Goal: Task Accomplishment & Management: Manage account settings

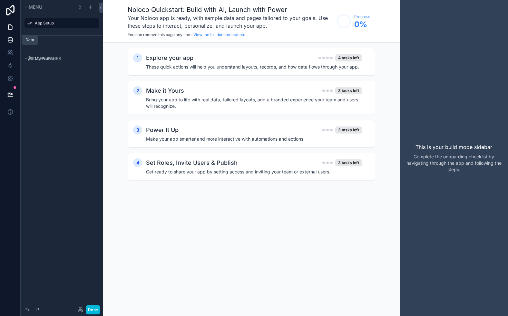
click at [11, 41] on icon at bounding box center [10, 40] width 6 height 6
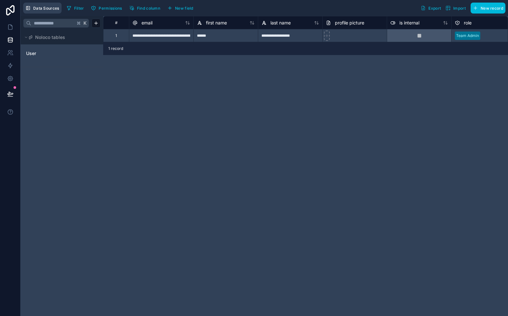
click at [53, 9] on span "Data Sources" at bounding box center [46, 8] width 26 height 5
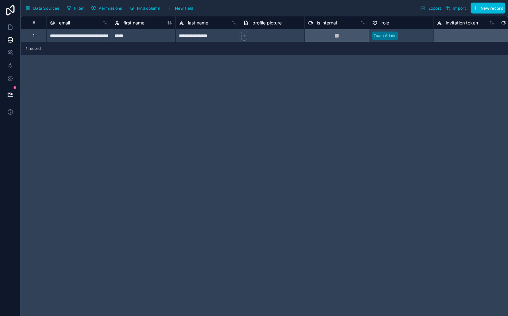
click at [53, 9] on span "Data Sources" at bounding box center [46, 8] width 26 height 5
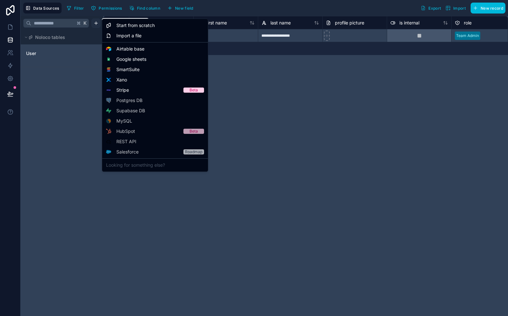
click at [96, 22] on html "**********" at bounding box center [254, 158] width 508 height 316
click at [123, 50] on span "Airtable base" at bounding box center [130, 49] width 28 height 6
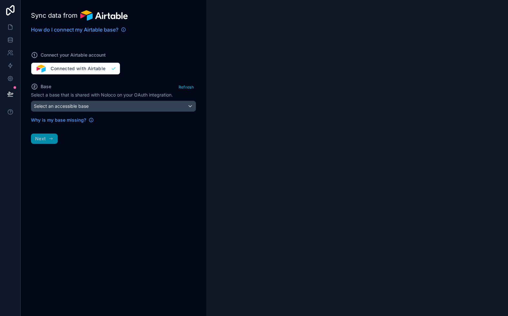
click at [188, 88] on button "Refresh" at bounding box center [186, 86] width 20 height 9
click at [182, 108] on div "Select an accessible base" at bounding box center [113, 106] width 164 height 10
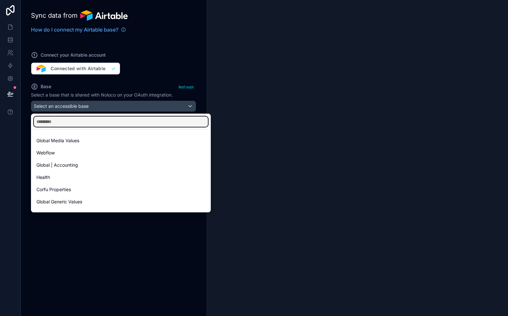
click at [168, 121] on input "text" at bounding box center [121, 122] width 174 height 10
type input "**"
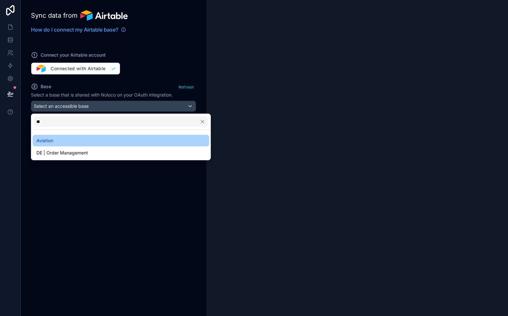
click at [155, 137] on div "Aviation" at bounding box center [120, 141] width 169 height 8
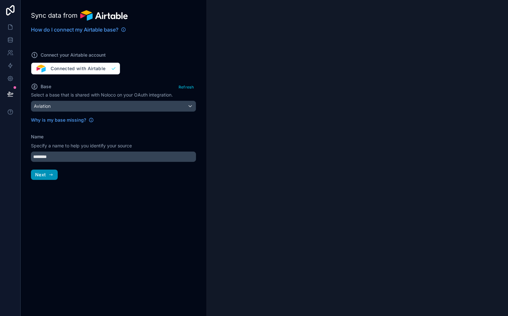
click at [50, 177] on icon "button" at bounding box center [50, 174] width 5 height 5
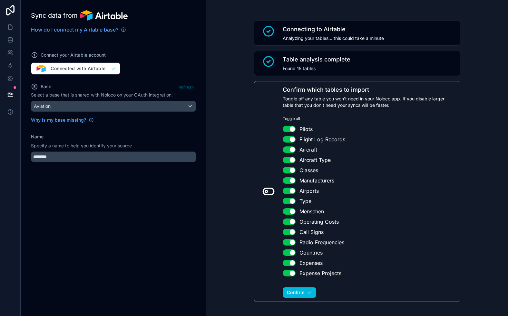
scroll to position [6, 0]
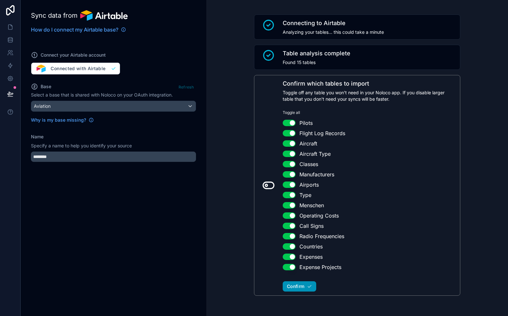
click at [306, 287] on button "Confirm" at bounding box center [300, 287] width 34 height 10
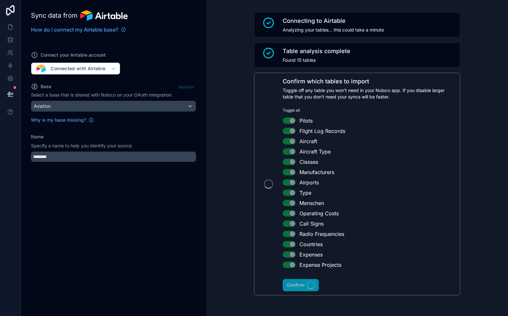
scroll to position [8, 0]
click at [298, 290] on div "Confirm which tables to import Toggle off any table you won't need in your Nolo…" at bounding box center [369, 184] width 173 height 215
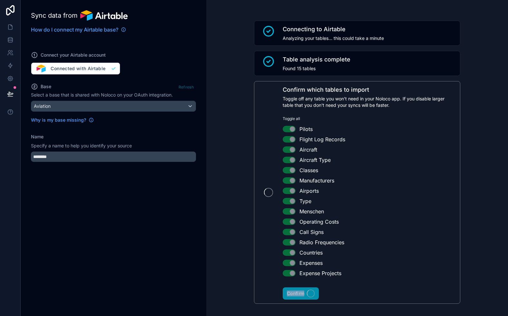
scroll to position [0, 0]
click at [319, 58] on span "Table analysis complete" at bounding box center [317, 59] width 68 height 9
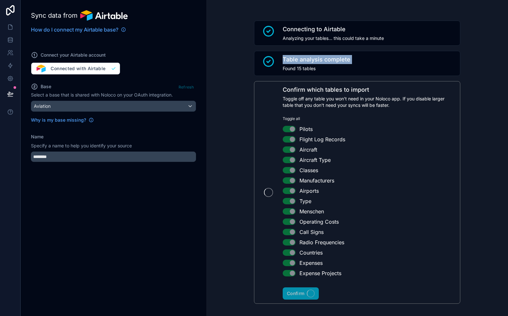
click at [307, 29] on span "Connecting to Airtable" at bounding box center [333, 29] width 101 height 9
click at [308, 38] on span "Analyzing your tables... this could take a minute" at bounding box center [333, 38] width 101 height 6
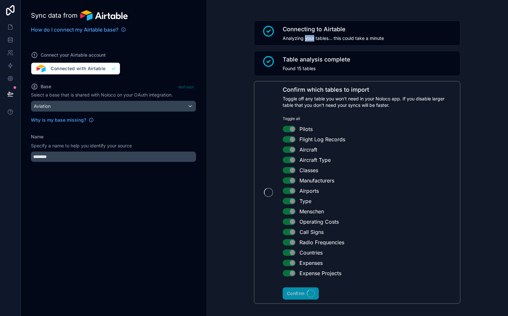
click at [308, 38] on span "Analyzing your tables... this could take a minute" at bounding box center [333, 38] width 101 height 6
click at [307, 28] on span "Connecting to Airtable" at bounding box center [333, 29] width 101 height 9
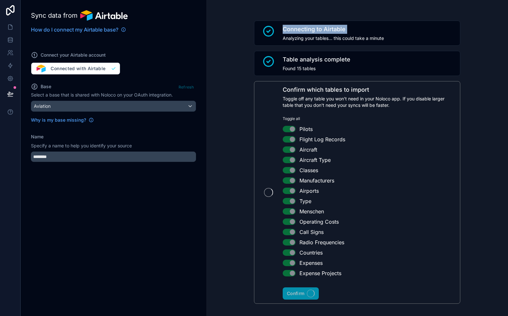
click at [298, 31] on span "Connecting to Airtable" at bounding box center [333, 29] width 101 height 9
click at [294, 36] on span "Analyzing your tables... this could take a minute" at bounding box center [333, 38] width 101 height 6
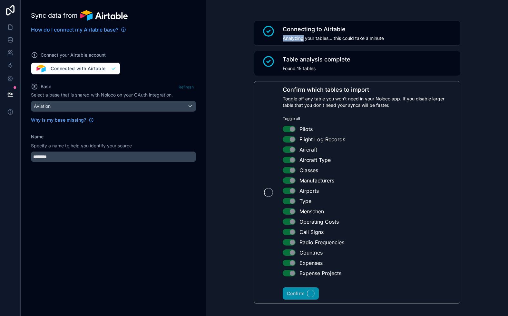
click at [294, 36] on span "Analyzing your tables... this could take a minute" at bounding box center [333, 38] width 101 height 6
click at [301, 27] on span "Connecting to Airtable" at bounding box center [333, 29] width 101 height 9
click at [297, 40] on span "Analyzing your tables... this could take a minute" at bounding box center [333, 38] width 101 height 6
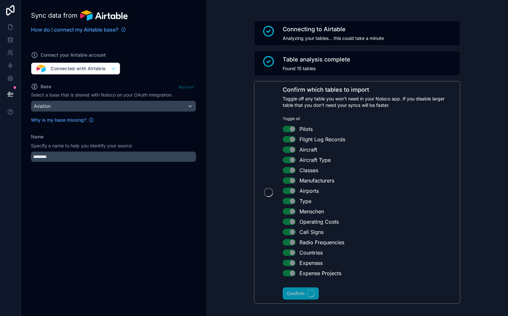
click at [297, 40] on span "Analyzing your tables... this could take a minute" at bounding box center [333, 38] width 101 height 6
click at [302, 68] on span "Found 15 tables" at bounding box center [317, 68] width 68 height 6
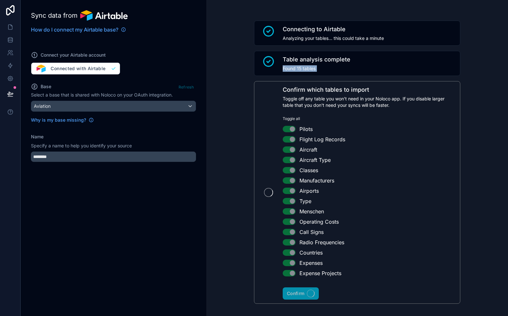
click at [312, 61] on span "Table analysis complete" at bounding box center [317, 59] width 68 height 9
click at [337, 61] on span "Table analysis complete" at bounding box center [317, 59] width 68 height 9
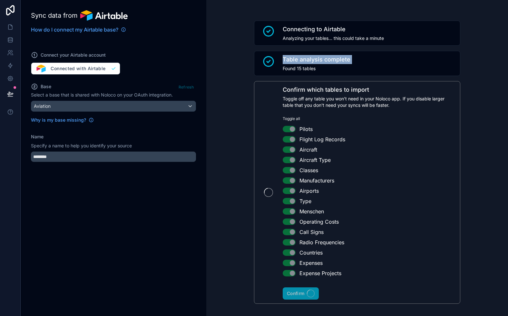
click at [307, 62] on span "Table analysis complete" at bounding box center [317, 59] width 68 height 9
click at [336, 58] on span "Table analysis complete" at bounding box center [317, 59] width 68 height 9
click at [311, 61] on span "Table analysis complete" at bounding box center [317, 59] width 68 height 9
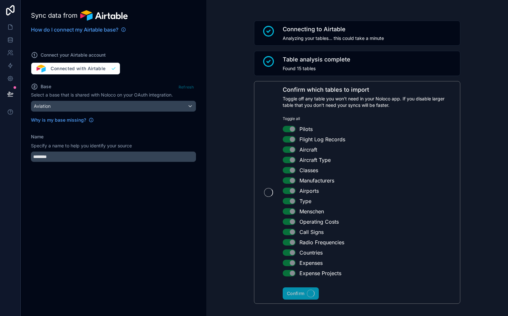
click at [311, 61] on span "Table analysis complete" at bounding box center [317, 59] width 68 height 9
click at [289, 61] on span "Table analysis complete" at bounding box center [317, 59] width 68 height 9
click at [309, 59] on span "Table analysis complete" at bounding box center [317, 59] width 68 height 9
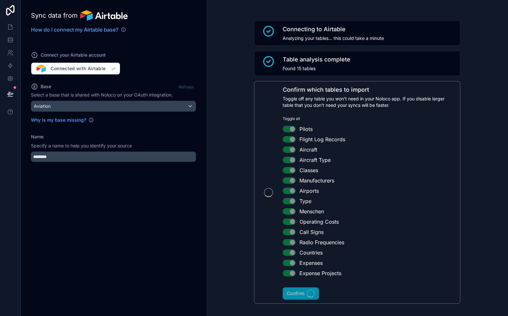
click at [144, 179] on div "Sync data from How do I connect my Airtable base? Connect your Airtable account…" at bounding box center [114, 158] width 186 height 316
click at [164, 125] on div "Sync data from How do I connect my Airtable base? Connect your Airtable account…" at bounding box center [114, 158] width 186 height 316
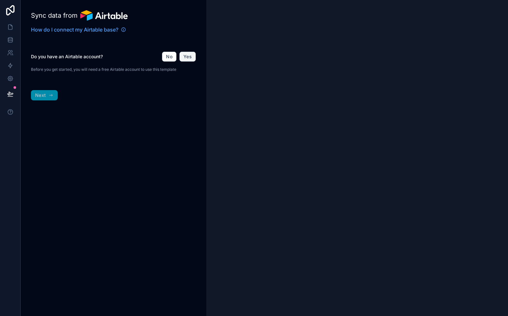
click at [189, 57] on button "Yes" at bounding box center [187, 57] width 17 height 10
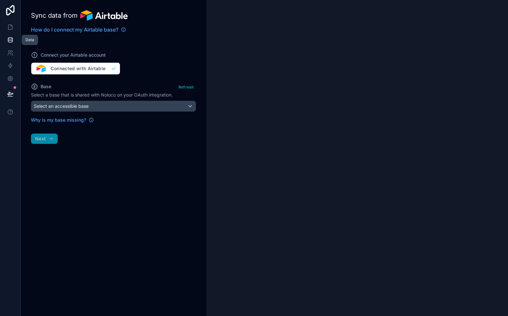
click at [12, 41] on icon at bounding box center [10, 40] width 6 height 6
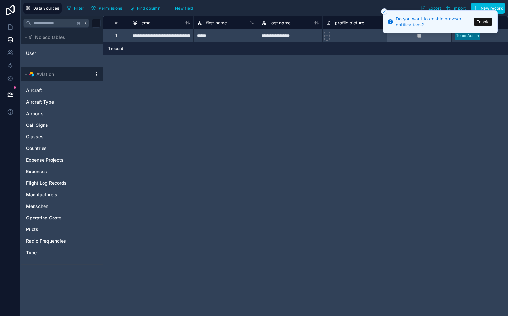
click at [484, 24] on button "Enable" at bounding box center [483, 22] width 18 height 8
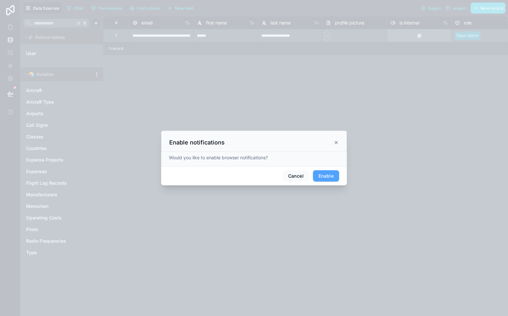
click at [327, 178] on button "Enable" at bounding box center [326, 176] width 26 height 12
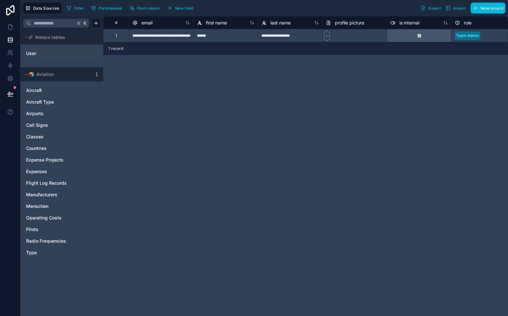
click at [30, 53] on span "User" at bounding box center [31, 53] width 10 height 6
click at [35, 56] on span "User" at bounding box center [31, 53] width 10 height 6
click at [61, 92] on link "Aircraft" at bounding box center [55, 90] width 59 height 6
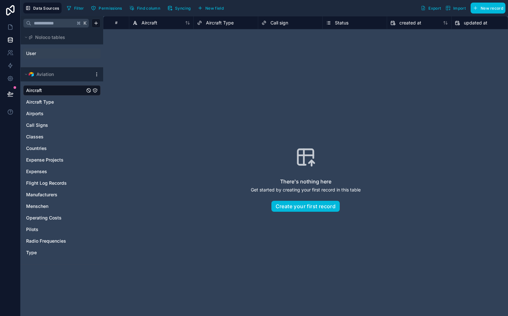
click at [64, 90] on link "Aircraft" at bounding box center [55, 90] width 59 height 6
click at [63, 103] on link "Aircraft Type" at bounding box center [55, 102] width 59 height 6
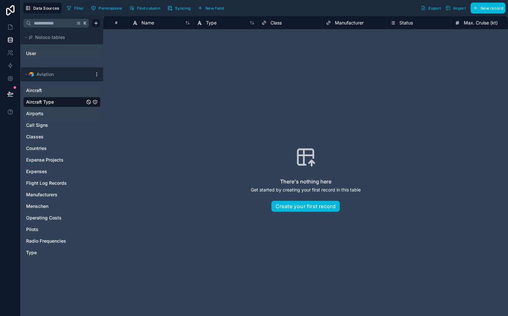
click at [63, 113] on link "Airports" at bounding box center [55, 114] width 59 height 6
click at [146, 92] on div "There's nothing here Get started by creating your first record in this table Cr…" at bounding box center [305, 179] width 363 height 259
click at [96, 74] on html "Data Sources Filter Permissions Find column Syncing New field Export Import New…" at bounding box center [254, 158] width 508 height 316
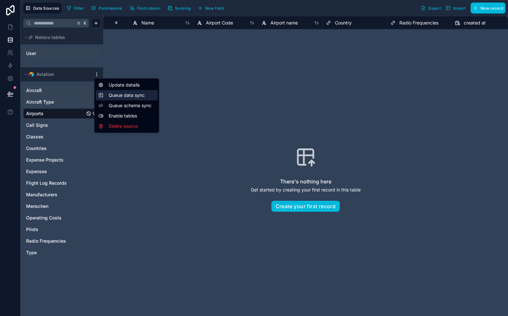
click at [108, 96] on div "Queue data sync" at bounding box center [126, 95] width 57 height 6
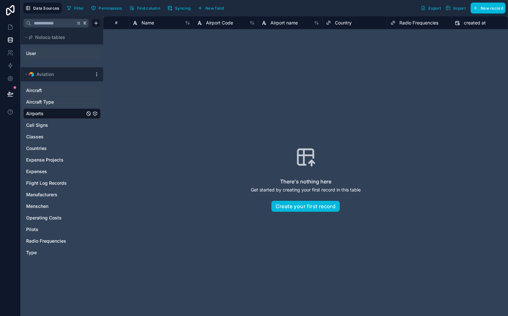
click at [96, 75] on html "Data Sources Filter Permissions Find column Syncing New field Export Import New…" at bounding box center [254, 158] width 508 height 316
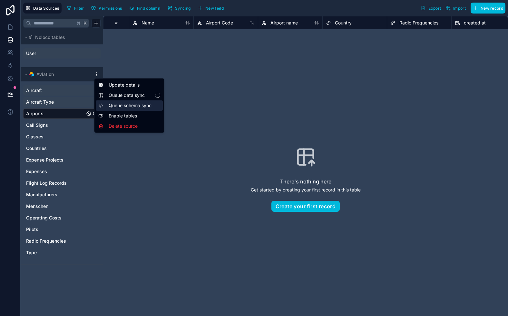
click at [105, 106] on div "Queue schema sync" at bounding box center [126, 105] width 57 height 6
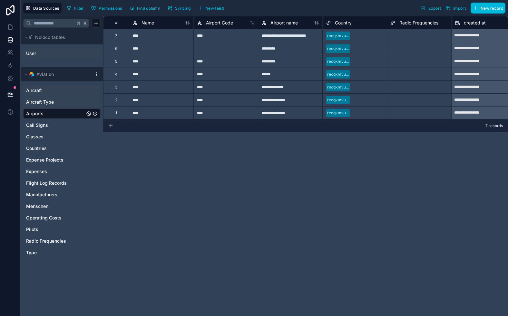
click at [69, 93] on link "Aircraft" at bounding box center [55, 90] width 59 height 6
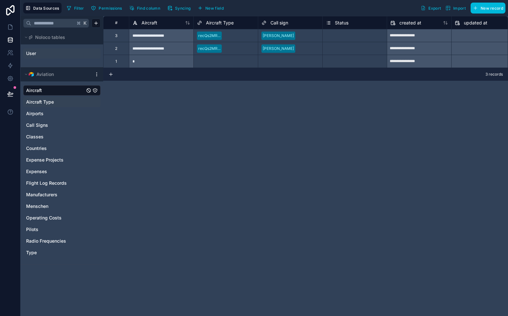
click at [282, 190] on div "**********" at bounding box center [305, 166] width 405 height 300
click at [11, 30] on link at bounding box center [10, 27] width 20 height 13
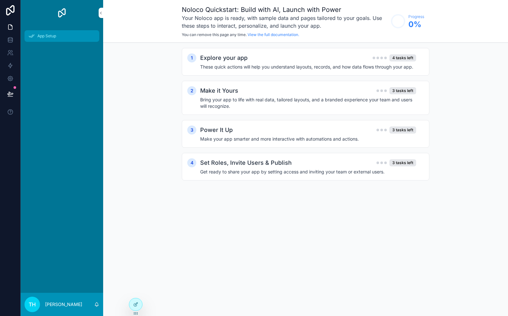
click at [42, 35] on span "App Setup" at bounding box center [46, 36] width 19 height 5
click at [212, 64] on h4 "These quick actions will help you understand layouts, records, and how data flo…" at bounding box center [308, 67] width 216 height 6
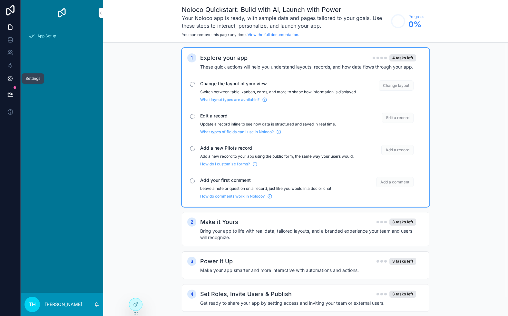
click at [12, 81] on icon at bounding box center [10, 78] width 6 height 6
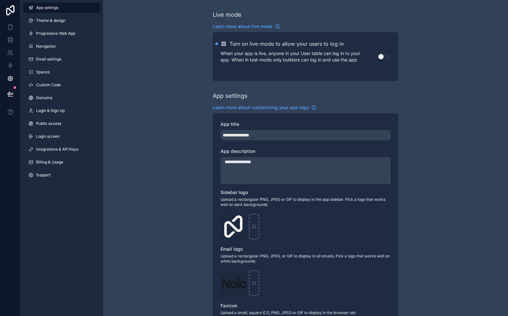
click at [272, 166] on textarea "**********" at bounding box center [305, 170] width 170 height 27
click at [73, 22] on link "Theme & design" at bounding box center [61, 20] width 77 height 10
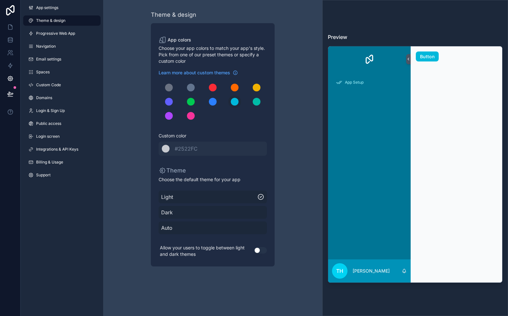
click at [239, 216] on span "Dark" at bounding box center [212, 213] width 103 height 8
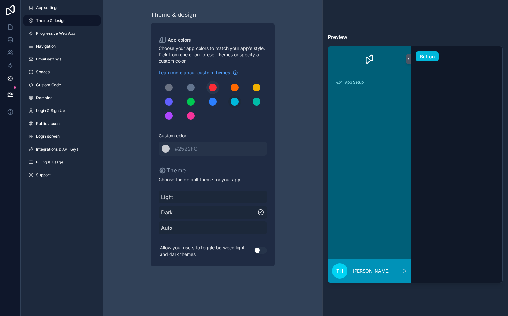
click at [215, 87] on div "scrollable content" at bounding box center [213, 88] width 8 height 8
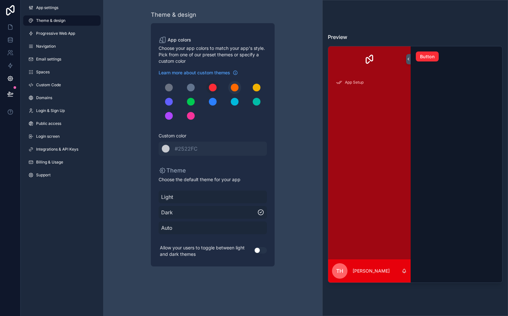
click at [235, 87] on div "scrollable content" at bounding box center [235, 88] width 8 height 8
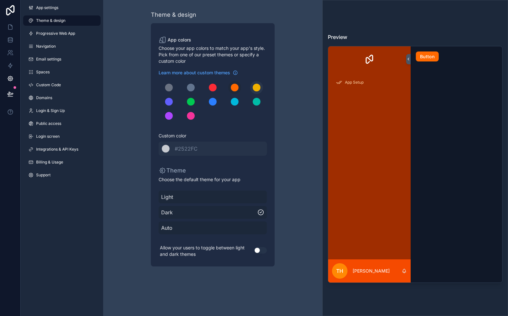
click at [253, 88] on div "scrollable content" at bounding box center [257, 88] width 8 height 8
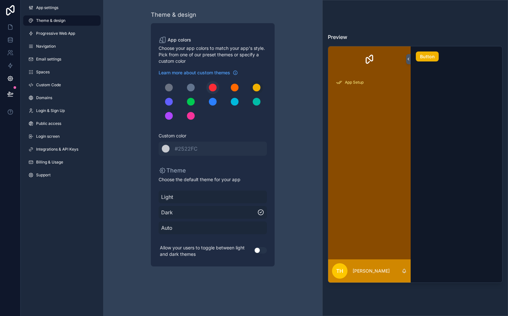
click at [215, 87] on div "scrollable content" at bounding box center [213, 88] width 8 height 8
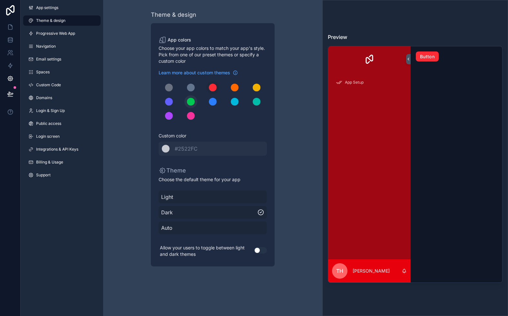
click at [192, 102] on div "scrollable content" at bounding box center [191, 102] width 8 height 8
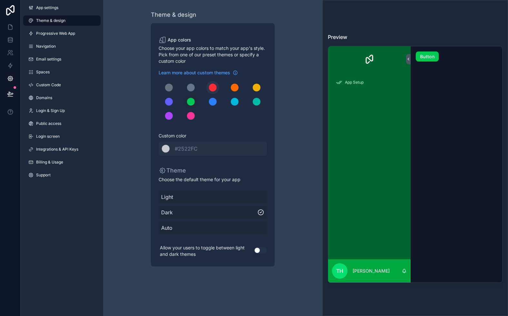
click at [217, 87] on button "scrollable content" at bounding box center [212, 87] width 13 height 13
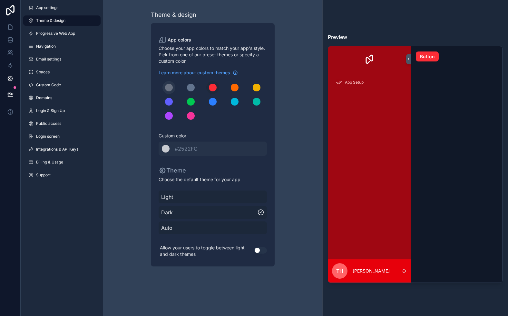
click at [167, 88] on div "scrollable content" at bounding box center [169, 88] width 8 height 8
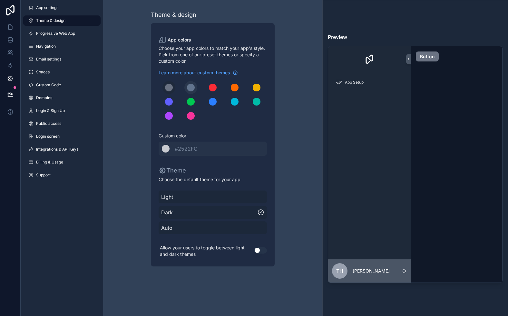
click at [192, 89] on div "scrollable content" at bounding box center [191, 88] width 8 height 8
click at [59, 32] on span "Progressive Web App" at bounding box center [55, 33] width 39 height 5
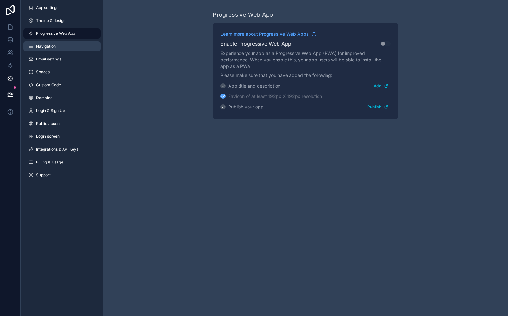
click at [57, 46] on link "Navigation" at bounding box center [61, 46] width 77 height 10
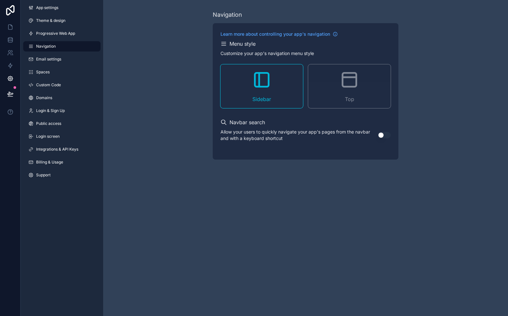
click at [337, 97] on div "Top" at bounding box center [349, 86] width 82 height 44
click at [58, 72] on link "Spaces" at bounding box center [61, 72] width 77 height 10
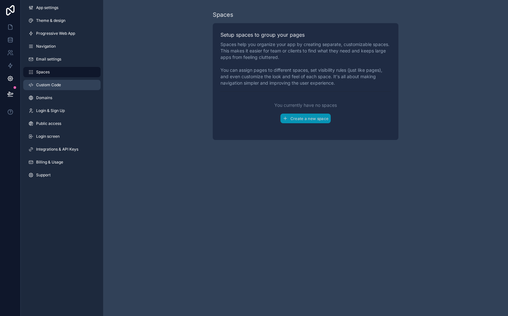
click at [65, 84] on link "Custom Code" at bounding box center [61, 85] width 77 height 10
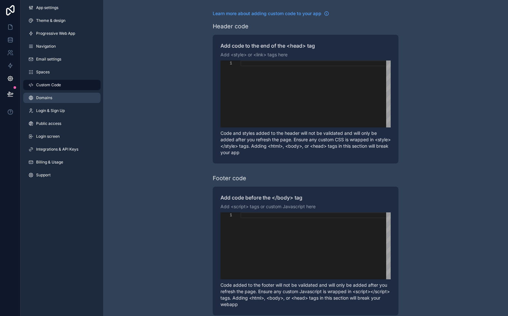
click at [47, 97] on span "Domains" at bounding box center [44, 97] width 16 height 5
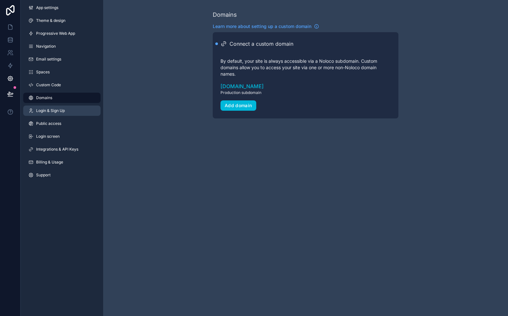
click at [51, 109] on span "Login & Sign Up" at bounding box center [50, 110] width 29 height 5
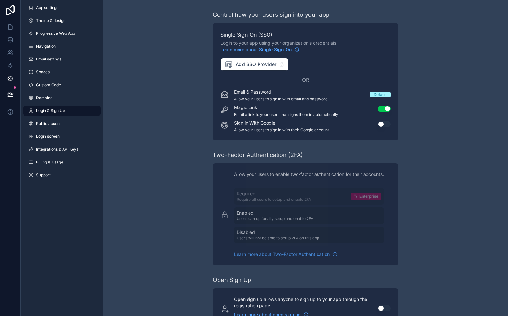
click at [381, 125] on button "Use setting" at bounding box center [384, 124] width 13 height 6
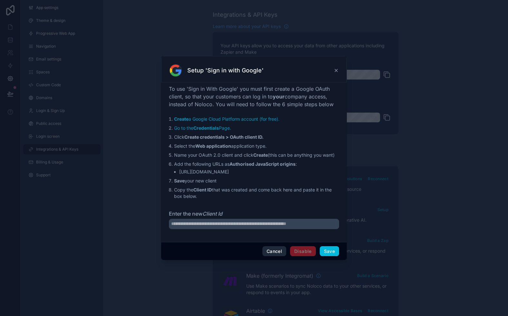
click at [279, 253] on button "Cancel" at bounding box center [274, 251] width 24 height 10
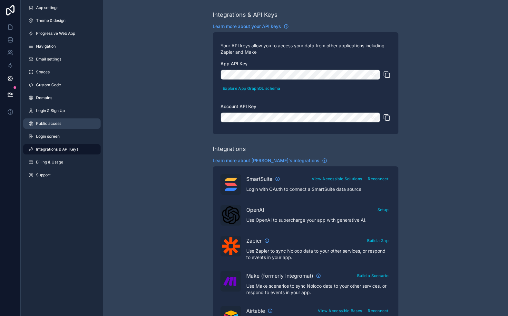
click at [59, 121] on span "Public access" at bounding box center [48, 123] width 25 height 5
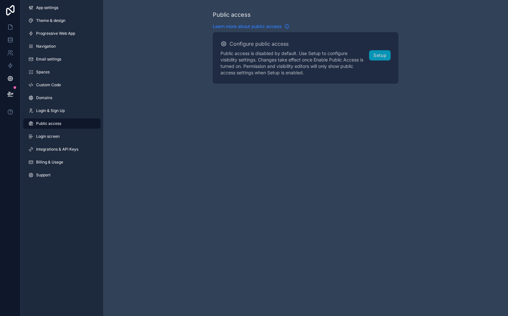
click at [288, 27] on icon "scrollable content" at bounding box center [286, 26] width 5 height 5
click at [71, 147] on span "Integrations & API Keys" at bounding box center [57, 149] width 42 height 5
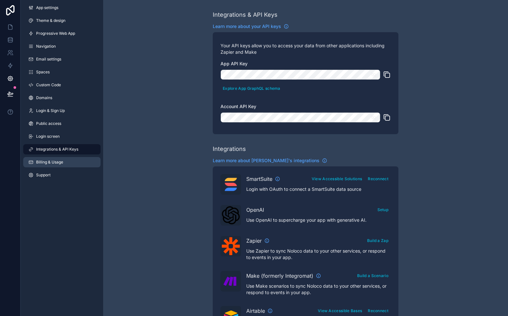
click at [72, 159] on link "Billing & Usage" at bounding box center [61, 162] width 77 height 10
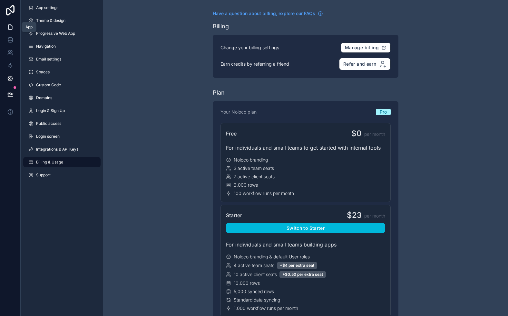
click at [8, 27] on icon at bounding box center [10, 27] width 6 height 6
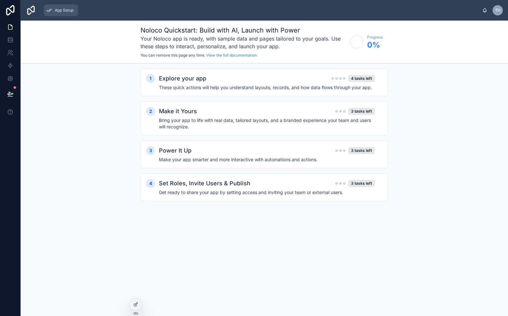
click at [62, 10] on span "App Setup" at bounding box center [64, 10] width 19 height 5
click at [227, 84] on div "Explore your app 4 tasks left These quick actions will help you understand layo…" at bounding box center [271, 82] width 224 height 17
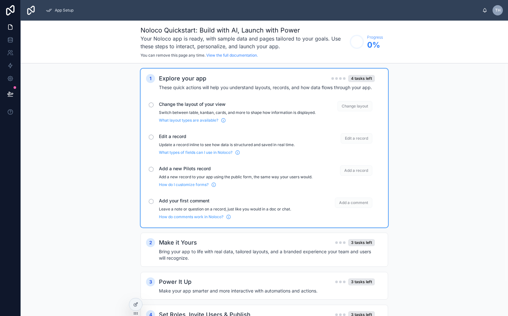
click at [361, 108] on span "Change layout" at bounding box center [354, 106] width 35 height 10
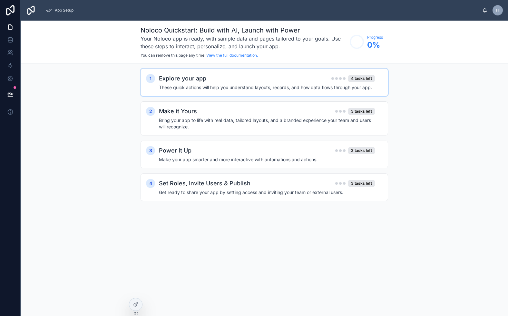
click at [223, 82] on div "Explore your app 4 tasks left" at bounding box center [267, 78] width 216 height 9
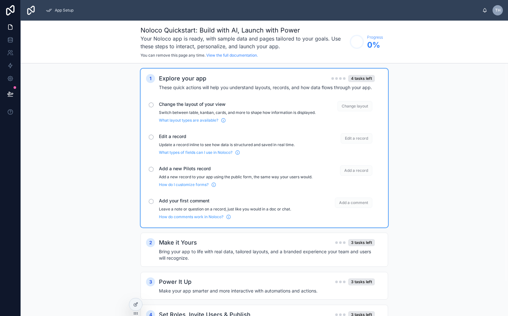
click at [151, 108] on div "Change the layout of your view Switch between table, kanban, cards, and more to…" at bounding box center [264, 112] width 236 height 27
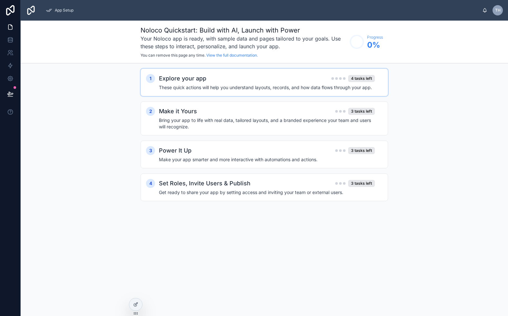
click at [158, 89] on div "1 Explore your app 4 tasks left These quick actions will help you understand la…" at bounding box center [264, 82] width 236 height 17
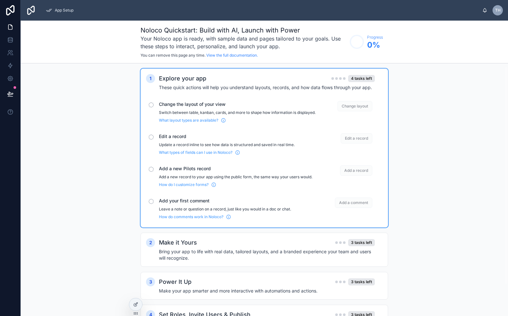
scroll to position [18, 0]
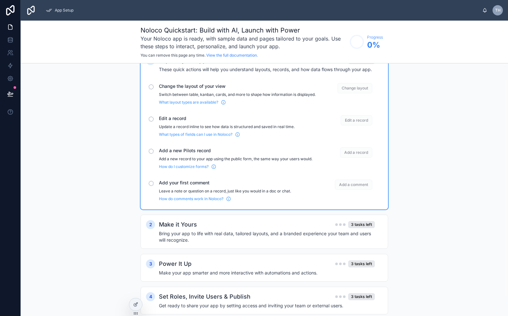
click at [151, 154] on div "scrollable content" at bounding box center [151, 151] width 5 height 5
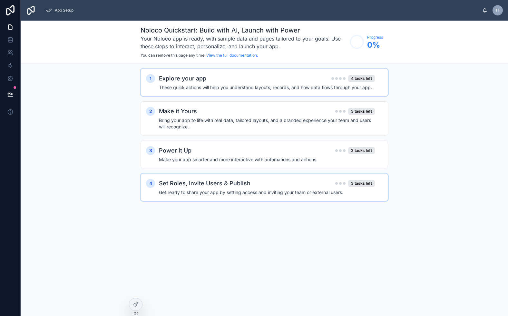
click at [205, 193] on h4 "Get ready to share your app by setting access and inviting your team or externa…" at bounding box center [267, 192] width 216 height 6
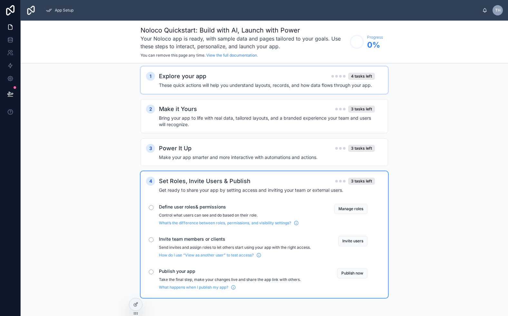
scroll to position [2, 0]
click at [366, 181] on div "3 tasks left" at bounding box center [361, 181] width 27 height 7
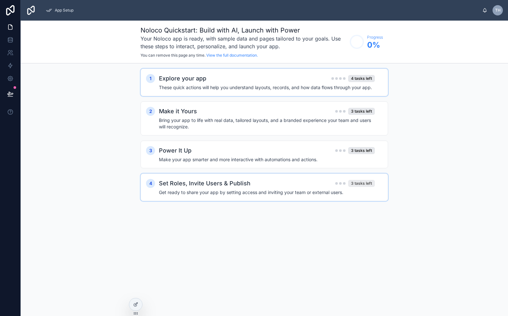
scroll to position [0, 0]
click at [366, 181] on div "3 tasks left" at bounding box center [361, 183] width 27 height 7
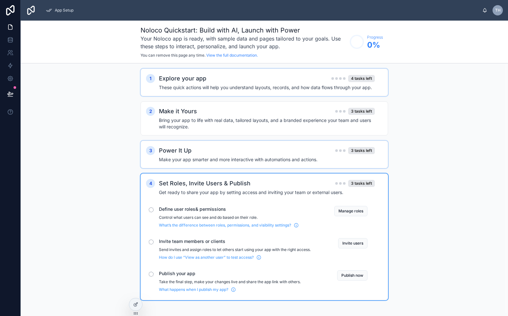
click at [339, 151] on div "scrollable content" at bounding box center [340, 150] width 10 height 3
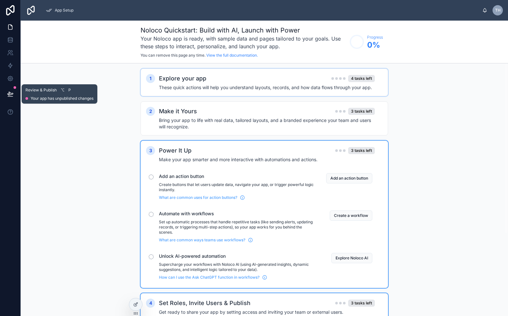
click at [9, 98] on button at bounding box center [10, 94] width 14 height 18
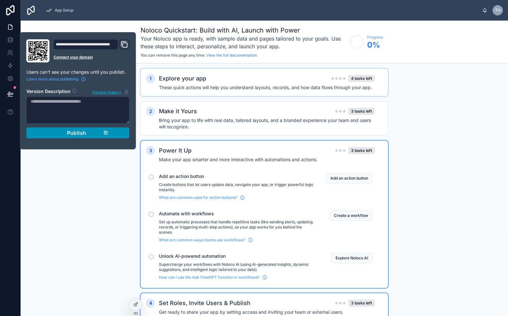
click at [65, 131] on div "Publish" at bounding box center [77, 133] width 61 height 6
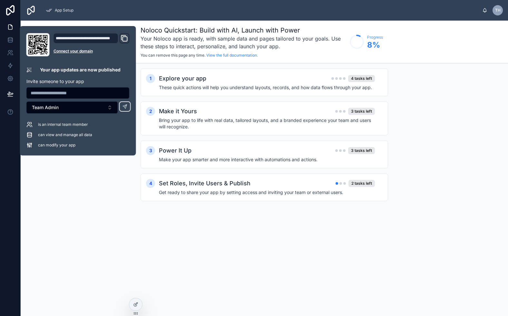
click at [194, 50] on h3 "Your Noloco app is ready, with sample data and pages tailored to your goals. Us…" at bounding box center [243, 42] width 206 height 15
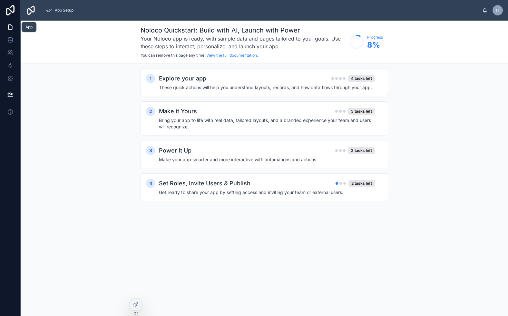
click at [7, 27] on icon at bounding box center [10, 27] width 6 height 6
click at [135, 307] on icon at bounding box center [135, 304] width 5 height 5
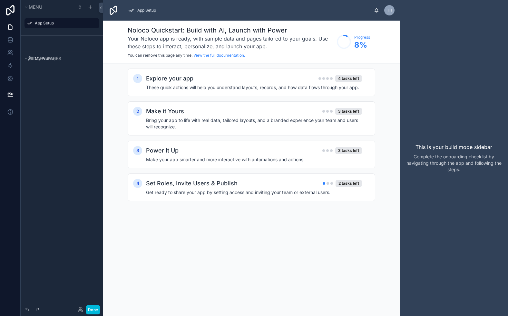
click at [0, 0] on icon "scrollable content" at bounding box center [0, 0] width 0 height 0
click at [111, 32] on div "Clone Remove" at bounding box center [119, 23] width 25 height 18
click at [117, 28] on span "Remove" at bounding box center [123, 27] width 17 height 6
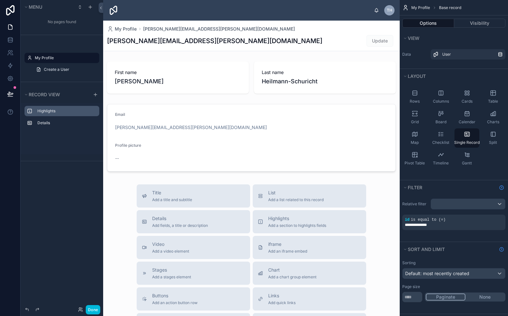
click at [68, 107] on div "Highlights" at bounding box center [61, 111] width 75 height 10
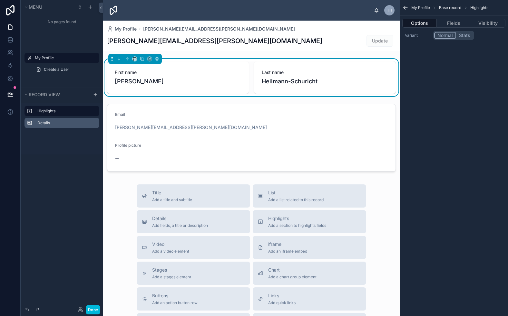
click at [68, 121] on div "Details" at bounding box center [66, 123] width 59 height 5
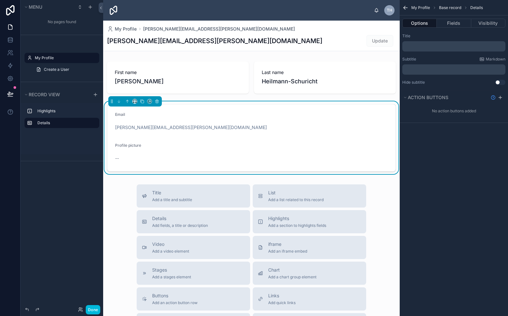
click at [155, 12] on div "TH Tobias Heilmann-Schuricht" at bounding box center [251, 10] width 296 height 21
click at [82, 45] on div "Hidden pages My Profile Create a User" at bounding box center [62, 58] width 82 height 47
click at [81, 44] on div "Hidden pages My Profile Create a User" at bounding box center [62, 58] width 82 height 47
click at [90, 8] on icon "scrollable content" at bounding box center [90, 6] width 0 height 3
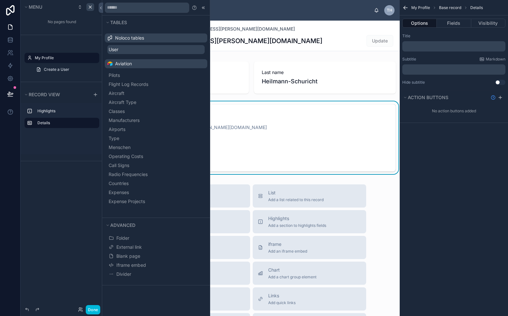
click at [118, 51] on span "User" at bounding box center [114, 49] width 10 height 6
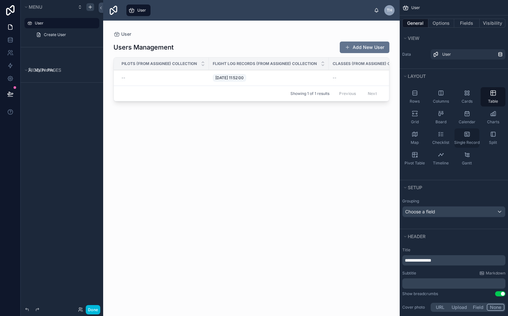
click at [470, 134] on div "Single Record" at bounding box center [466, 138] width 25 height 19
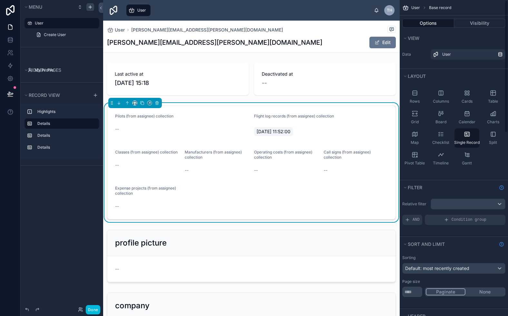
click at [499, 204] on div "scrollable content" at bounding box center [468, 204] width 74 height 10
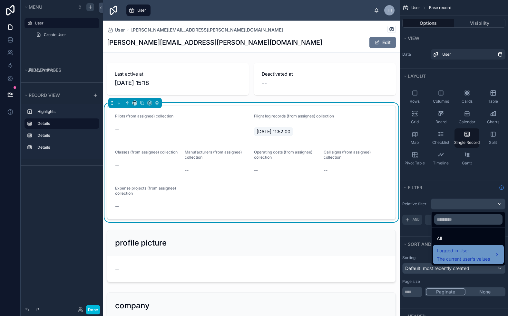
click at [452, 255] on span "Logged in User" at bounding box center [463, 251] width 53 height 8
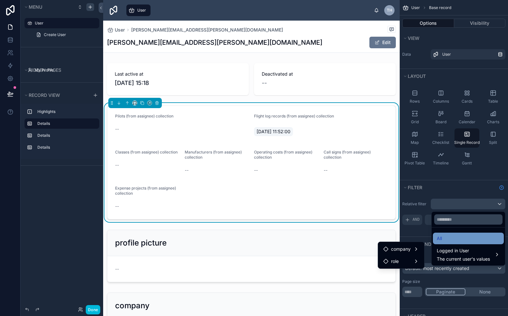
click at [451, 240] on div "All" at bounding box center [468, 239] width 63 height 8
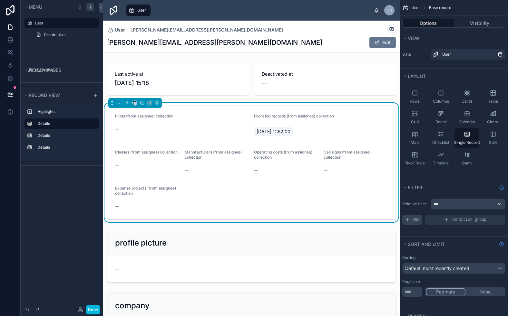
click at [416, 221] on span "AND" at bounding box center [415, 219] width 7 height 5
click at [0, 0] on icon "scrollable content" at bounding box center [0, 0] width 0 height 0
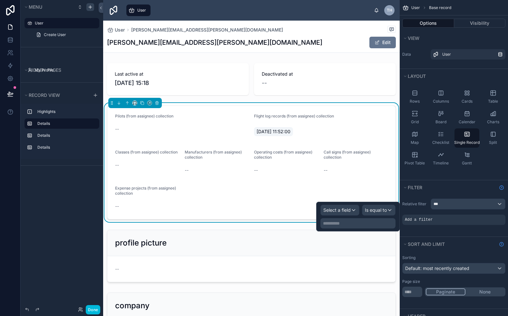
click at [347, 213] on span "Select a field" at bounding box center [336, 210] width 27 height 6
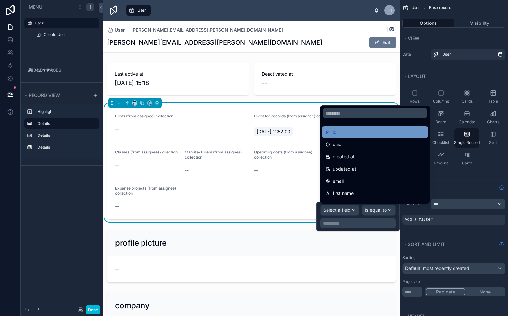
click at [346, 135] on div "id" at bounding box center [374, 133] width 99 height 8
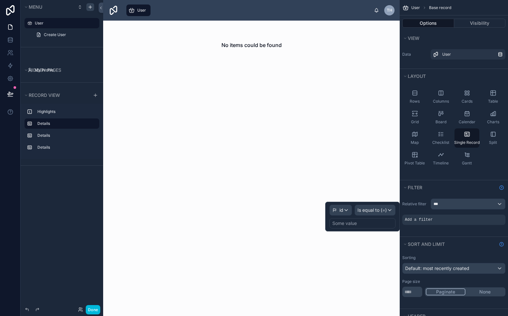
click at [375, 224] on div "Some value" at bounding box center [362, 223] width 66 height 10
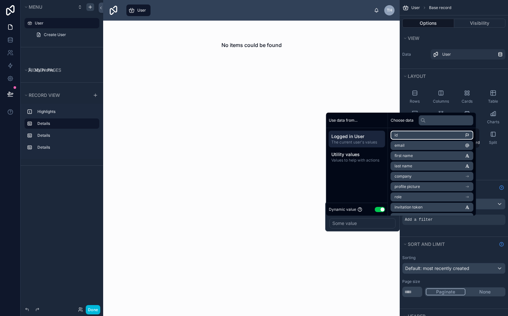
click at [410, 136] on li "id" at bounding box center [432, 135] width 83 height 9
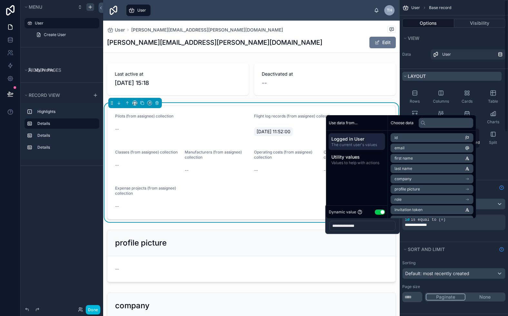
click at [459, 75] on button "Layout" at bounding box center [451, 76] width 99 height 9
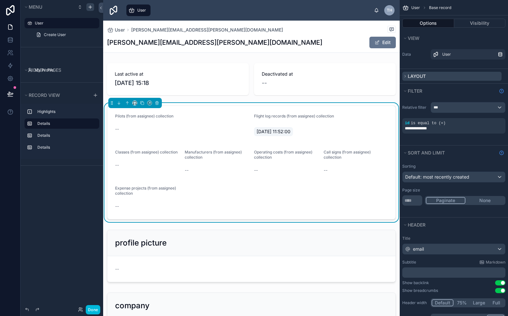
click at [459, 75] on button "Layout" at bounding box center [451, 76] width 99 height 9
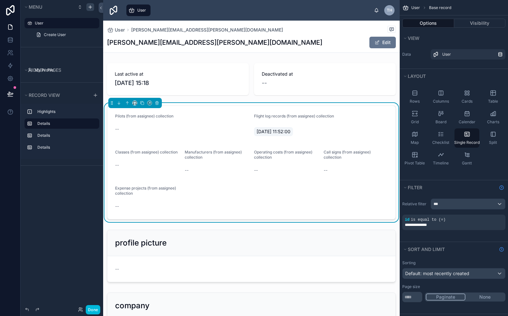
click at [445, 66] on div "Data User" at bounding box center [454, 56] width 108 height 23
click at [141, 12] on span "User" at bounding box center [141, 10] width 9 height 5
click at [178, 9] on div "User" at bounding box center [249, 10] width 250 height 14
click at [421, 24] on button "Options" at bounding box center [428, 23] width 52 height 9
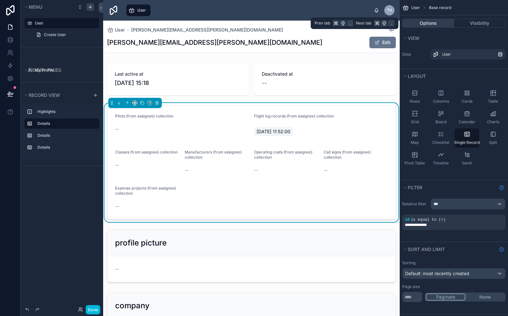
click at [420, 24] on button "Options" at bounding box center [428, 23] width 52 height 9
click at [467, 33] on div "View" at bounding box center [454, 38] width 108 height 14
click at [413, 9] on span "User" at bounding box center [415, 7] width 9 height 5
click at [426, 9] on div "User Base record" at bounding box center [431, 7] width 40 height 5
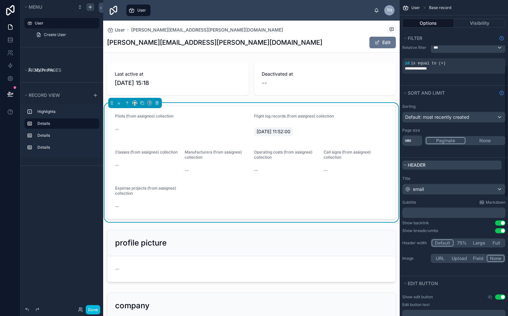
scroll to position [157, 0]
click at [440, 192] on div "email" at bounding box center [453, 189] width 102 height 10
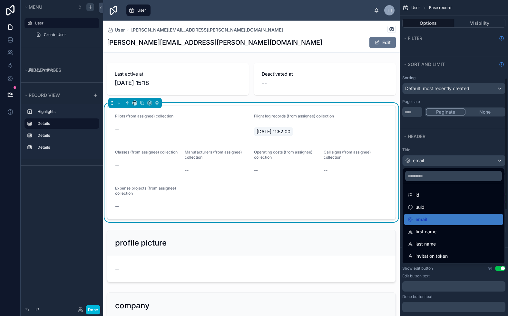
scroll to position [190, 0]
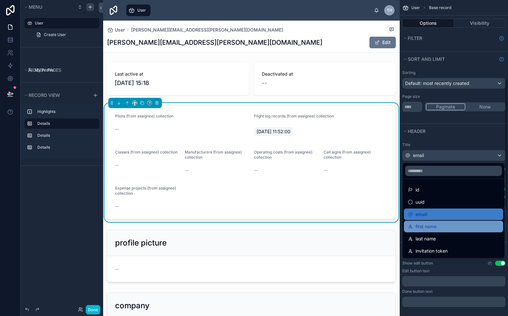
click at [442, 229] on div "first name" at bounding box center [454, 227] width 92 height 8
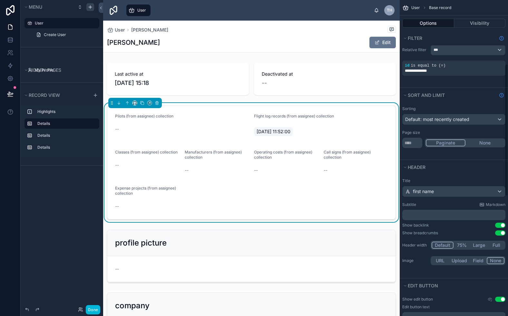
scroll to position [155, 0]
click at [498, 227] on button "Use setting" at bounding box center [500, 225] width 10 height 5
click at [499, 232] on button "Use setting" at bounding box center [500, 232] width 10 height 5
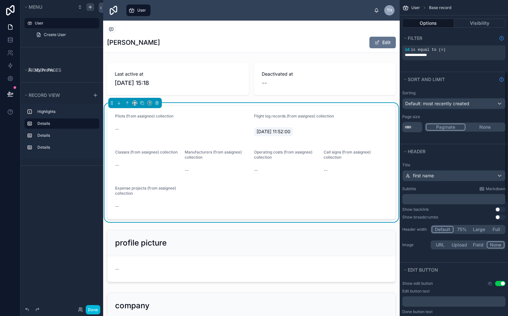
click at [501, 287] on div "Show edit button Use setting Edit button text ﻿ Done button text ﻿" at bounding box center [454, 305] width 108 height 52
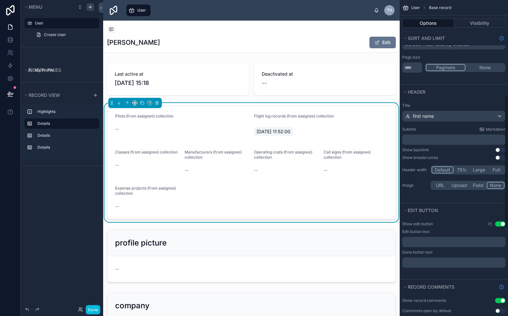
scroll to position [230, 0]
click at [497, 225] on button "Use setting" at bounding box center [500, 223] width 10 height 5
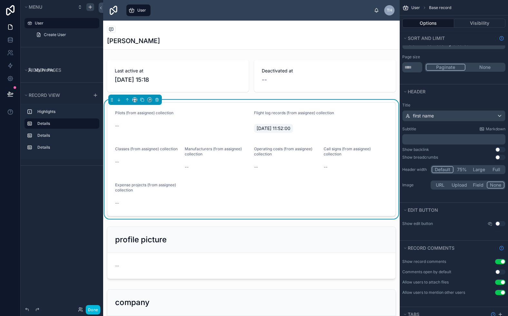
click at [499, 262] on button "Use setting" at bounding box center [500, 261] width 10 height 5
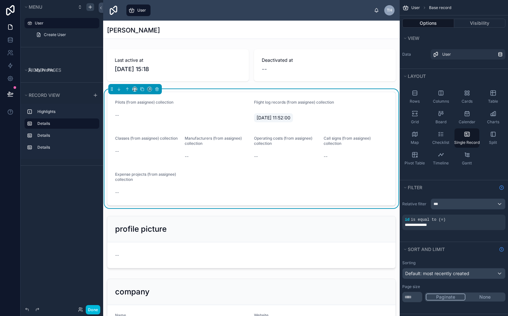
scroll to position [0, 0]
click at [171, 33] on div "Tobias" at bounding box center [251, 30] width 289 height 9
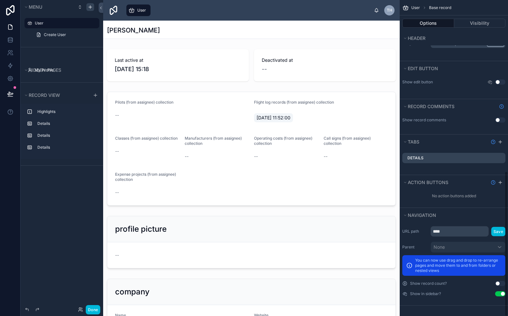
scroll to position [372, 0]
click at [500, 141] on icon "scrollable content" at bounding box center [499, 142] width 5 height 5
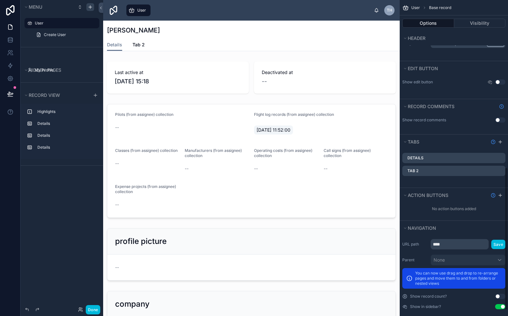
click at [501, 161] on div "Details" at bounding box center [453, 158] width 103 height 10
click at [0, 0] on icon "scrollable content" at bounding box center [0, 0] width 0 height 0
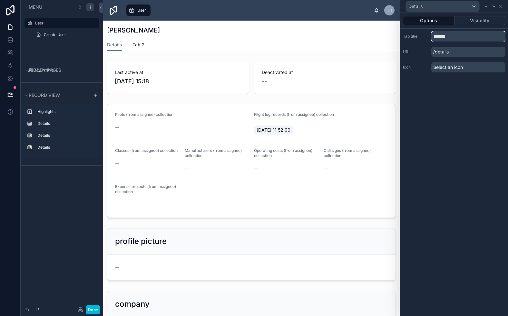
click at [447, 35] on input "*******" at bounding box center [468, 36] width 74 height 10
type input "*******"
click at [417, 48] on div "URL /cockpit" at bounding box center [454, 52] width 102 height 10
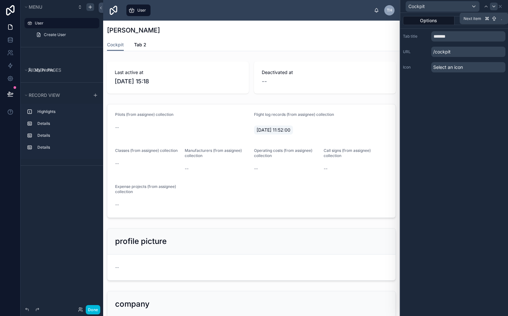
click at [491, 6] on icon at bounding box center [493, 6] width 5 height 5
click at [462, 40] on input "*****" at bounding box center [468, 36] width 74 height 10
type input "*******"
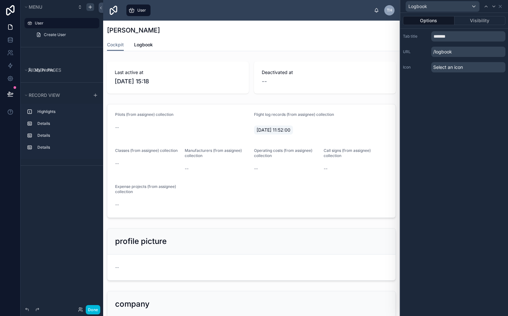
click at [449, 116] on div "Options Visibility Tab title ******* URL /logbook Icon Select an icon" at bounding box center [454, 165] width 108 height 304
click at [142, 44] on span "Logbook" at bounding box center [143, 45] width 19 height 6
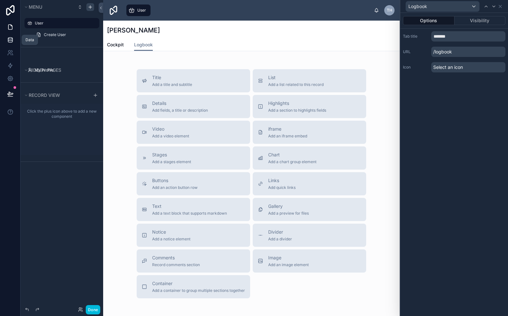
click at [10, 42] on icon at bounding box center [10, 40] width 6 height 6
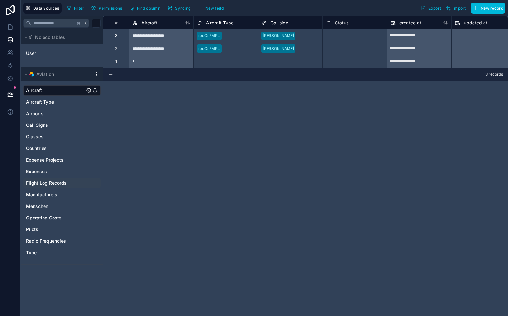
click at [63, 184] on span "Flight Log Records" at bounding box center [46, 183] width 41 height 6
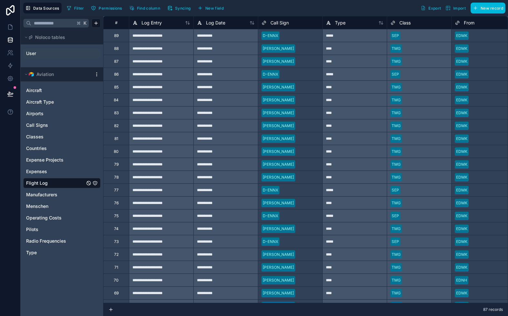
click at [38, 53] on link "User" at bounding box center [52, 53] width 52 height 6
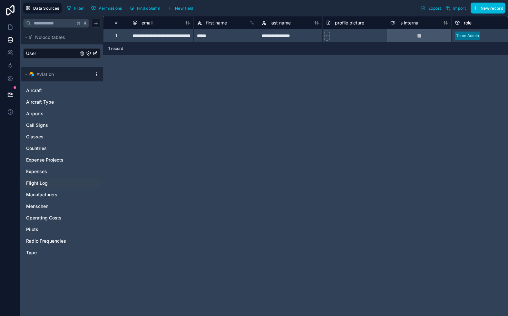
click at [191, 7] on span "New field" at bounding box center [184, 8] width 18 height 5
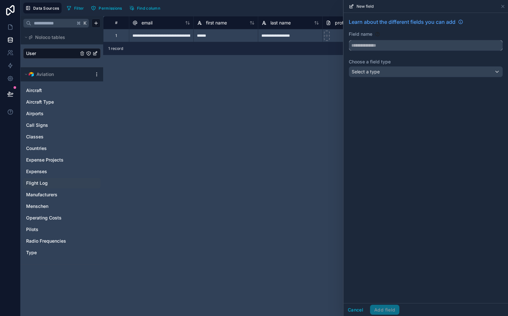
click at [386, 45] on input "text" at bounding box center [425, 45] width 153 height 10
click at [374, 46] on input "**********" at bounding box center [425, 45] width 153 height 10
click at [397, 45] on input "**********" at bounding box center [425, 45] width 153 height 10
click at [398, 71] on div "Select a type" at bounding box center [425, 72] width 153 height 10
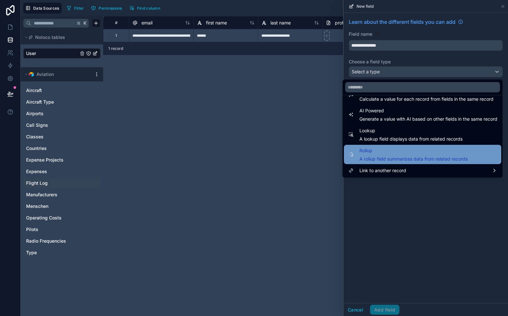
scroll to position [187, 0]
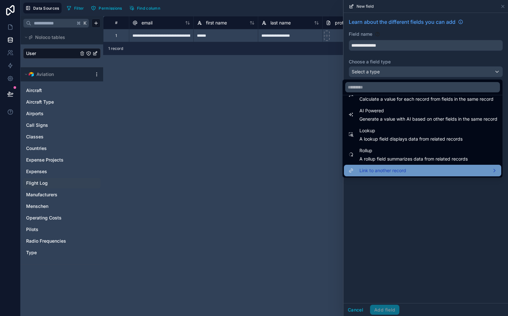
click at [398, 166] on div "Link to another record" at bounding box center [422, 171] width 157 height 12
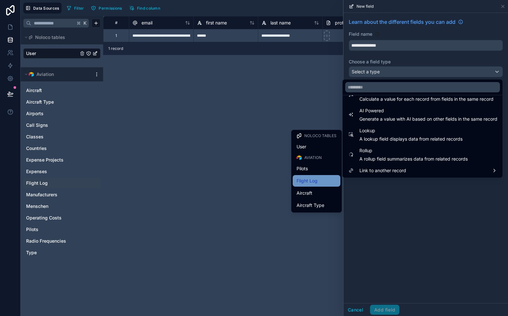
click at [322, 179] on div "Flight Log" at bounding box center [316, 181] width 40 height 8
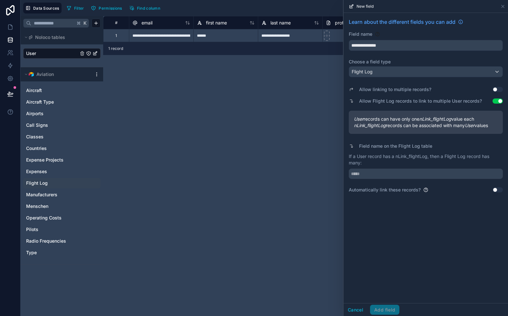
click at [497, 89] on button "Use setting" at bounding box center [497, 89] width 10 height 5
click at [496, 101] on button "Use setting" at bounding box center [497, 101] width 10 height 5
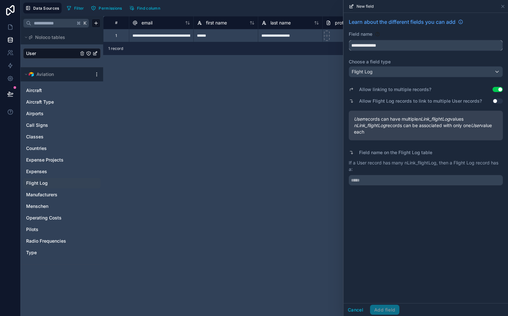
click at [417, 47] on input "**********" at bounding box center [425, 45] width 153 height 10
type input "**********"
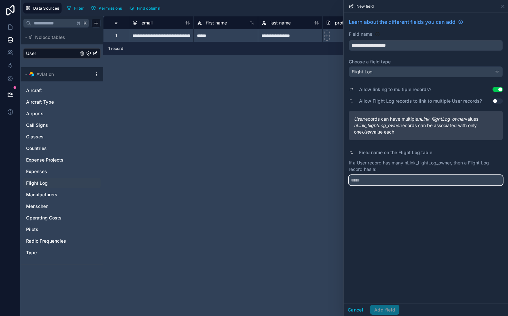
click at [386, 182] on input "text" at bounding box center [426, 180] width 154 height 10
type input "*"
type input "**********"
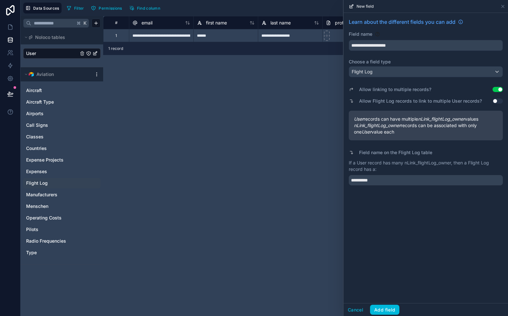
click at [377, 232] on div "**********" at bounding box center [425, 158] width 164 height 291
click at [388, 313] on button "Add field" at bounding box center [384, 310] width 29 height 10
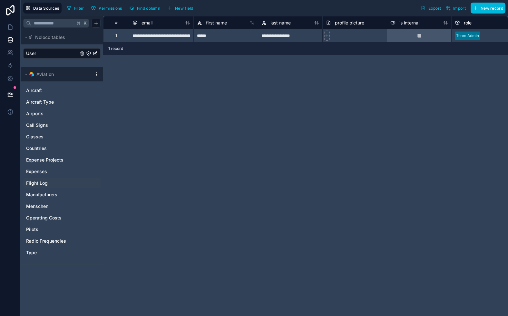
click at [49, 182] on link "Flight Log" at bounding box center [55, 183] width 59 height 6
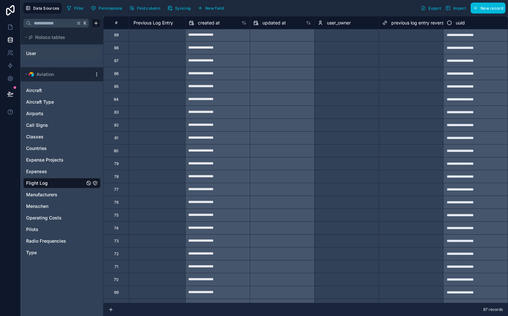
click at [348, 33] on div "Select a user_owner" at bounding box center [336, 35] width 37 height 5
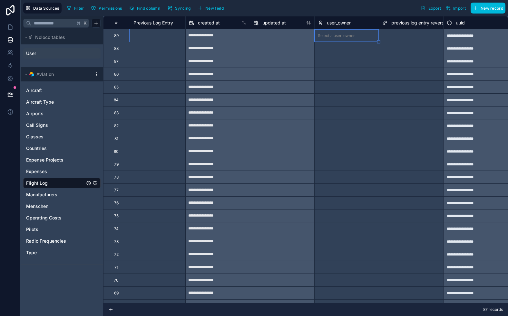
click at [343, 38] on div "Select a user_owner" at bounding box center [336, 35] width 37 height 5
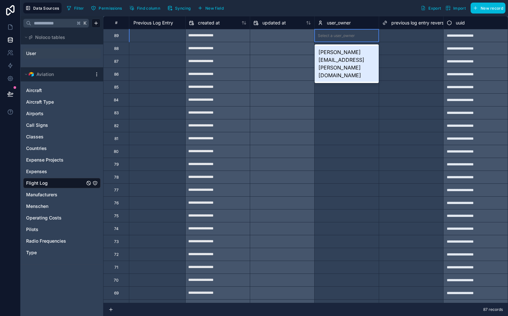
click at [345, 53] on div "tobias.heilmann-schuricht@bolipura.com" at bounding box center [346, 64] width 64 height 36
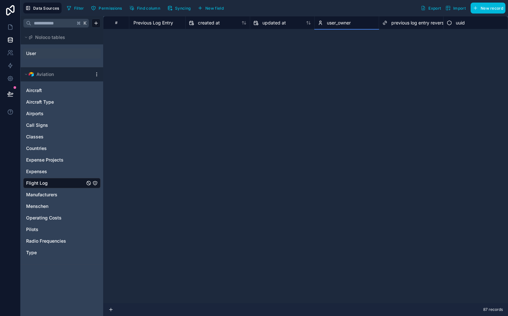
scroll to position [206, 2199]
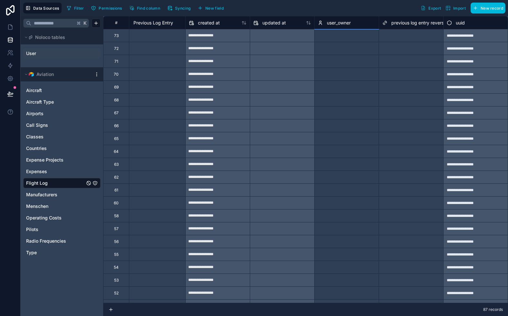
drag, startPoint x: 379, startPoint y: 43, endPoint x: 365, endPoint y: 298, distance: 255.9
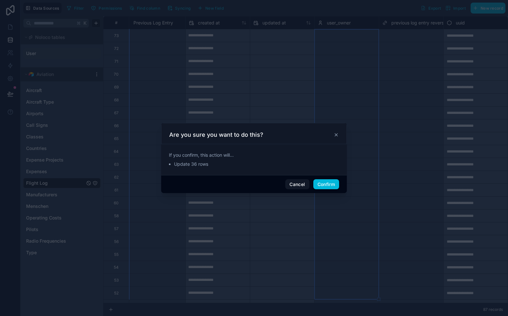
scroll to position [0, 0]
click at [326, 188] on button "Confirm" at bounding box center [326, 184] width 26 height 10
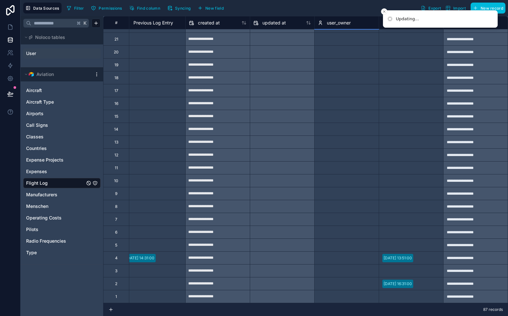
scroll to position [606, 2199]
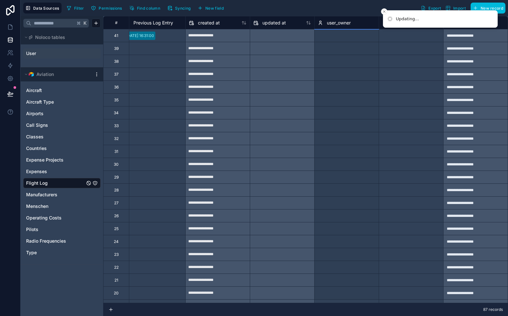
drag, startPoint x: 378, startPoint y: 68, endPoint x: 364, endPoint y: 294, distance: 226.0
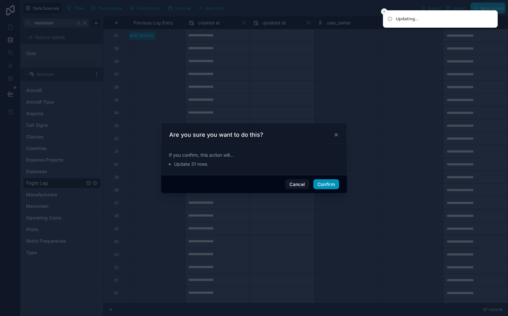
click at [326, 187] on button "Confirm" at bounding box center [326, 184] width 26 height 10
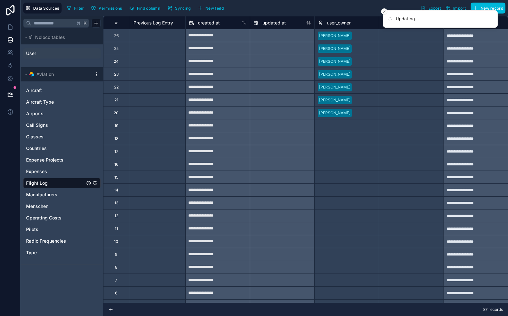
scroll to position [786, 2199]
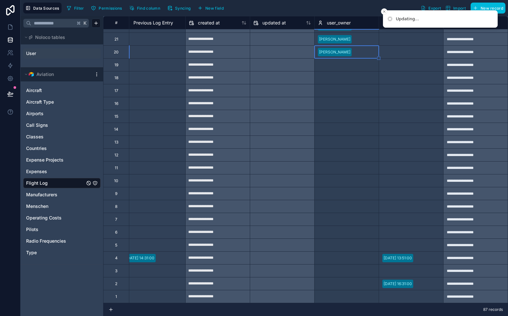
drag, startPoint x: 379, startPoint y: 119, endPoint x: 365, endPoint y: 296, distance: 177.2
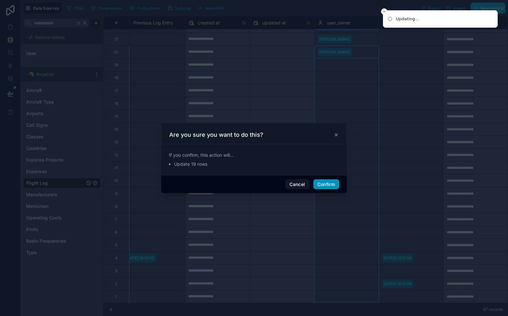
click at [326, 185] on button "Confirm" at bounding box center [326, 184] width 26 height 10
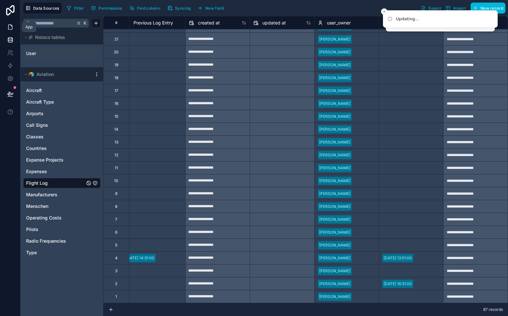
click at [10, 29] on icon at bounding box center [10, 27] width 6 height 6
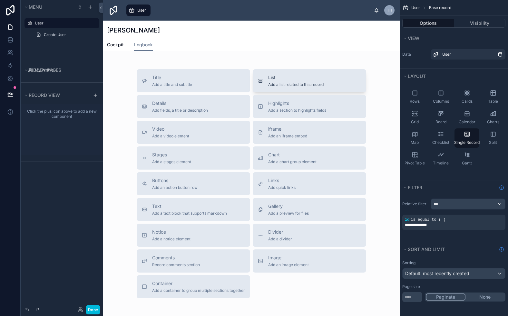
click at [325, 86] on div "List Add a list related to this record" at bounding box center [309, 80] width 103 height 13
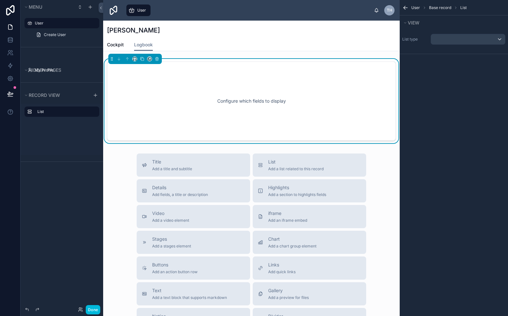
click at [456, 37] on div "scrollable content" at bounding box center [468, 39] width 74 height 10
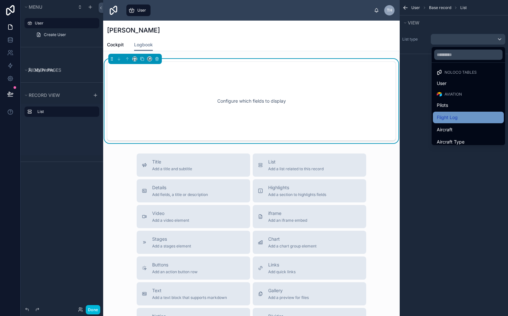
click at [458, 116] on div "Flight Log" at bounding box center [468, 118] width 63 height 8
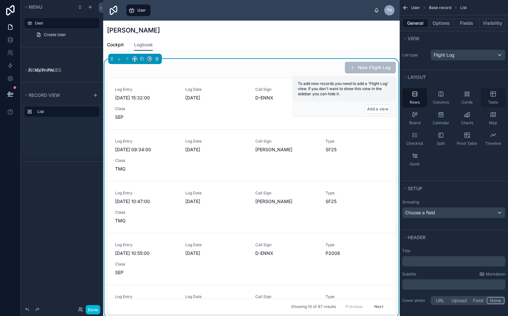
click at [496, 96] on icon "scrollable content" at bounding box center [493, 94] width 6 height 6
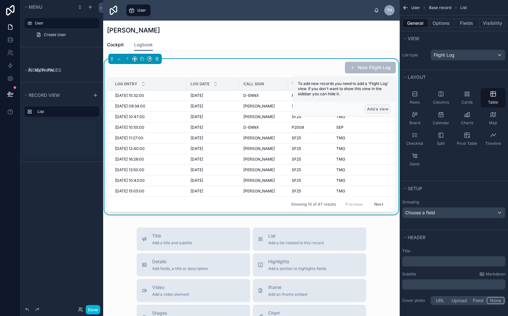
click at [377, 108] on button "Add a view" at bounding box center [378, 108] width 26 height 9
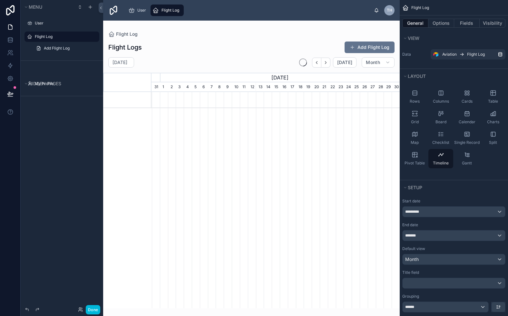
scroll to position [0, 248]
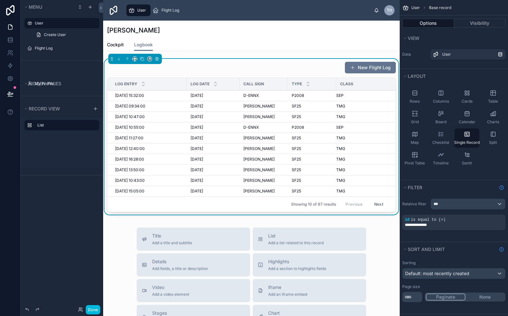
click at [292, 65] on div "New Flight Log" at bounding box center [251, 68] width 289 height 12
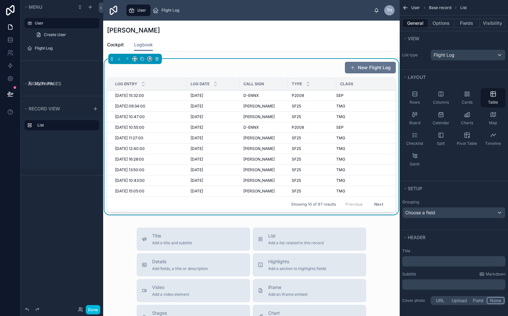
click at [440, 17] on div "General Options Fields Visibility" at bounding box center [454, 22] width 108 height 15
click at [440, 20] on button "Options" at bounding box center [441, 23] width 26 height 9
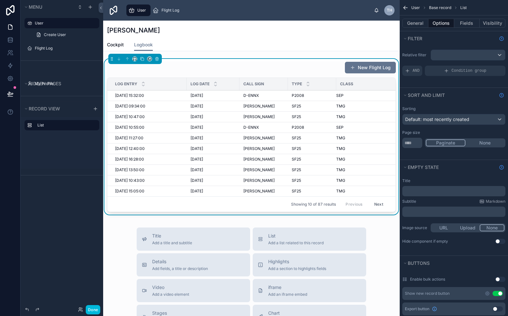
click at [469, 57] on div "scrollable content" at bounding box center [468, 55] width 74 height 10
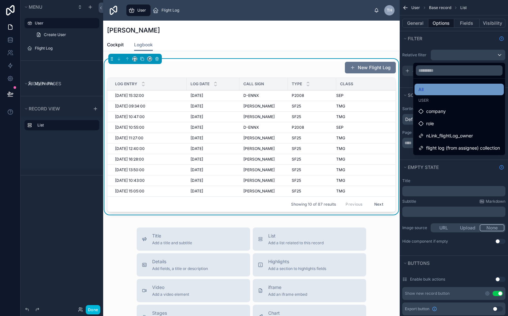
click at [457, 86] on div "All" at bounding box center [459, 90] width 82 height 8
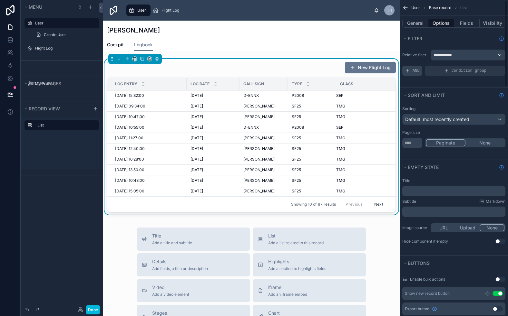
click at [410, 70] on div "AND" at bounding box center [412, 71] width 20 height 10
click at [0, 0] on icon "scrollable content" at bounding box center [0, 0] width 0 height 0
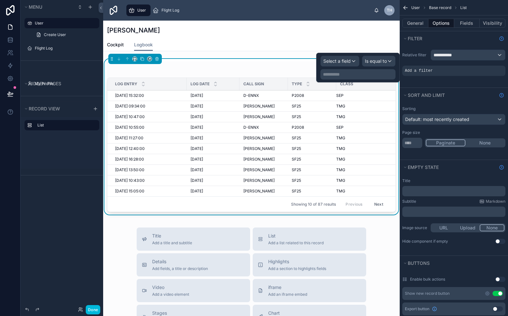
click at [357, 60] on div "Select a field" at bounding box center [340, 61] width 38 height 10
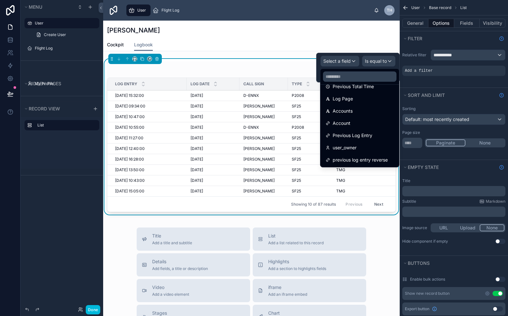
scroll to position [425, 0]
click at [367, 147] on div "user_owner" at bounding box center [359, 148] width 68 height 8
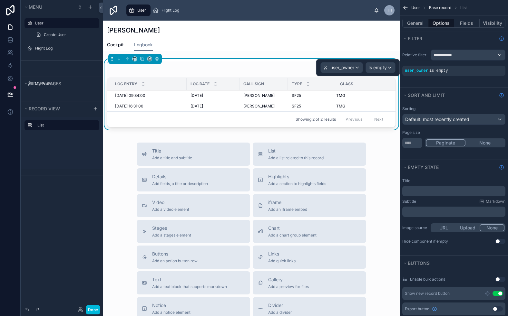
click at [380, 69] on span "Is empty" at bounding box center [377, 67] width 18 height 6
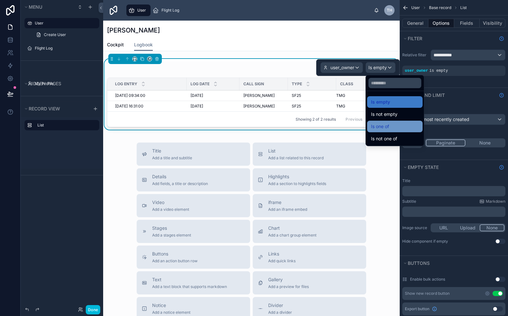
scroll to position [0, 0]
click at [396, 123] on div "Is one of" at bounding box center [395, 127] width 48 height 8
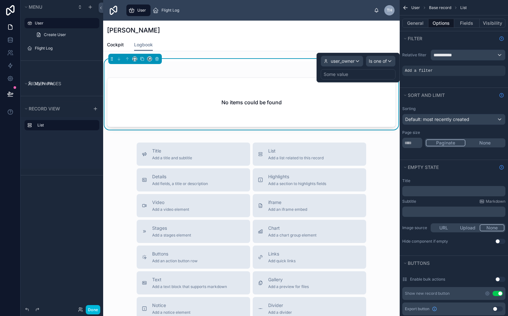
click at [373, 73] on div "Some value" at bounding box center [358, 74] width 75 height 10
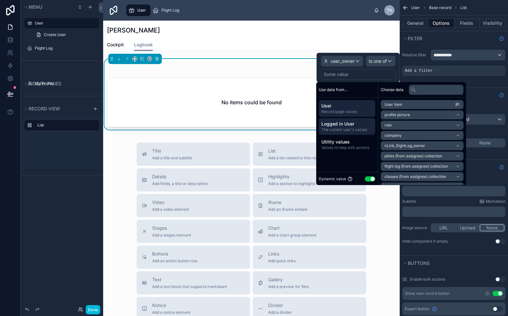
click at [344, 126] on span "Logged in User" at bounding box center [346, 124] width 51 height 6
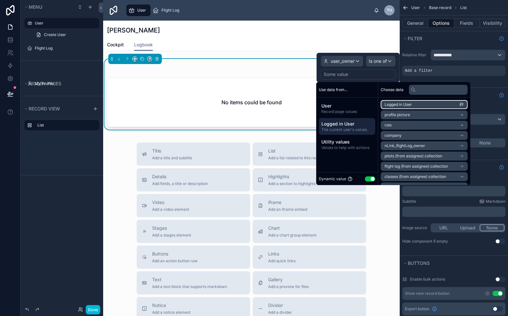
click at [399, 106] on span "Logged in User" at bounding box center [397, 104] width 27 height 5
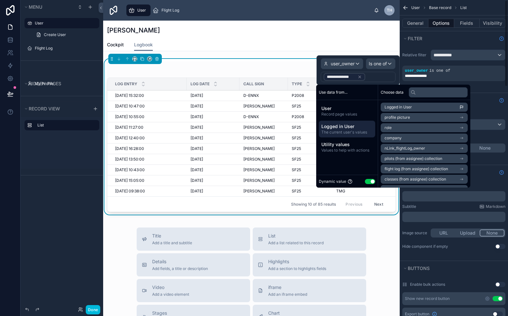
click at [489, 88] on div "**********" at bounding box center [454, 69] width 108 height 47
